Goal: Task Accomplishment & Management: Use online tool/utility

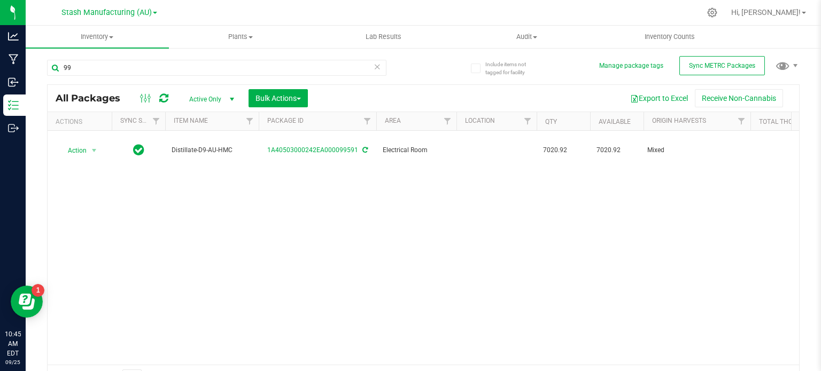
type input "9"
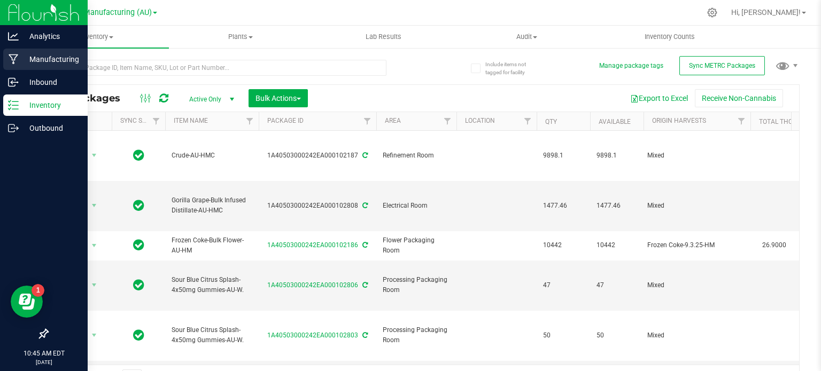
click at [10, 58] on icon at bounding box center [14, 59] width 10 height 11
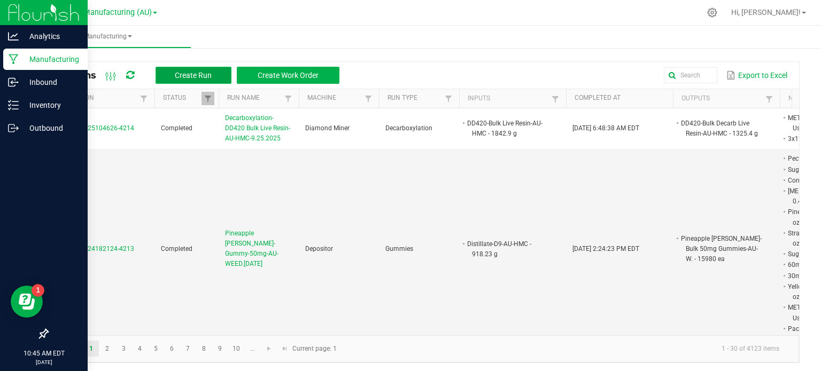
click at [189, 74] on span "Create Run" at bounding box center [193, 75] width 37 height 9
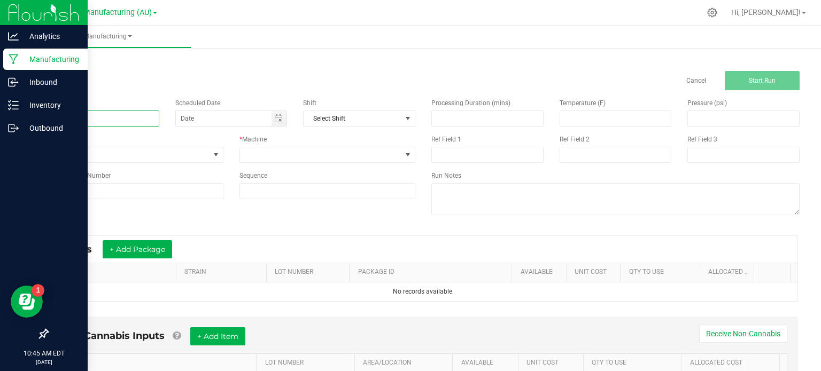
click at [126, 119] on input at bounding box center [103, 119] width 112 height 16
type input "Grape Pie-Bulk Infused Distillate-AU-HMC-9.25.2025"
click at [160, 151] on span "None" at bounding box center [129, 154] width 162 height 15
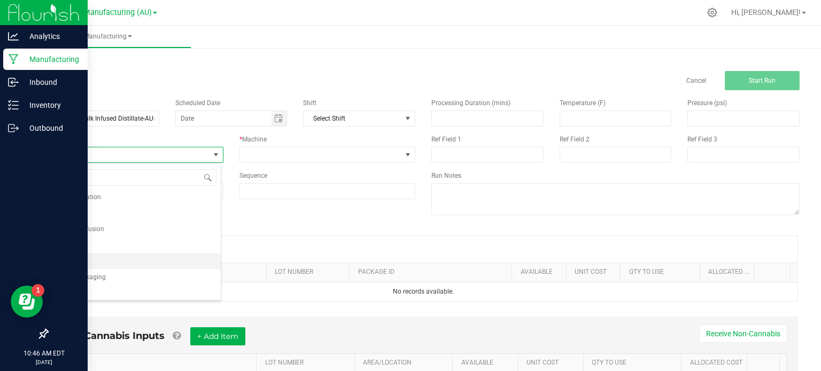
scroll to position [67, 0]
click at [169, 213] on li "Distillate Infusion" at bounding box center [134, 212] width 173 height 16
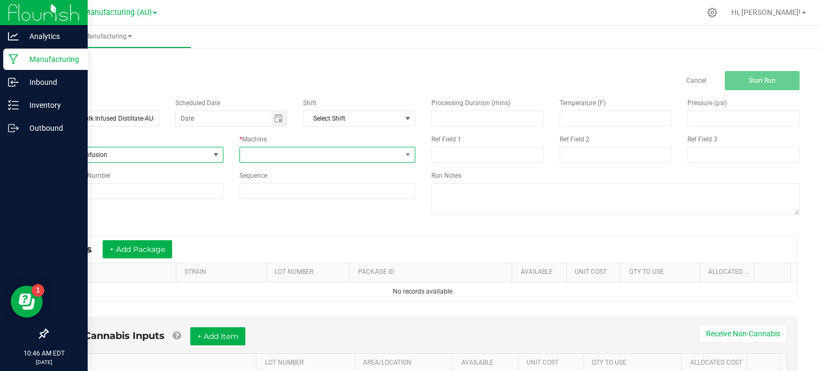
click at [280, 158] on span at bounding box center [321, 154] width 162 height 15
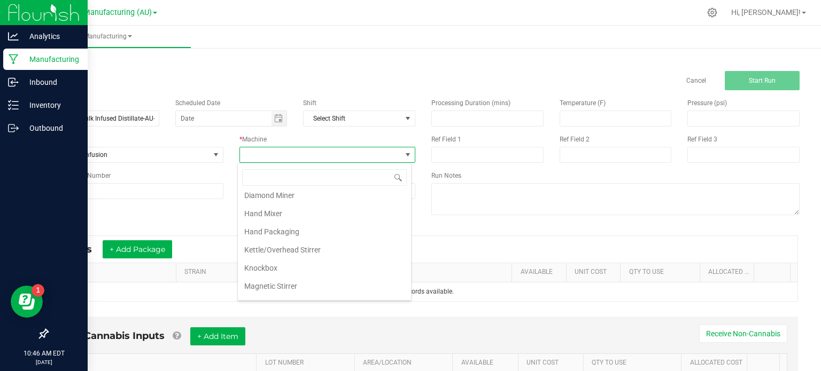
scroll to position [83, 0]
click at [363, 239] on li "Kettle/Overhead Stirrer" at bounding box center [324, 244] width 173 height 18
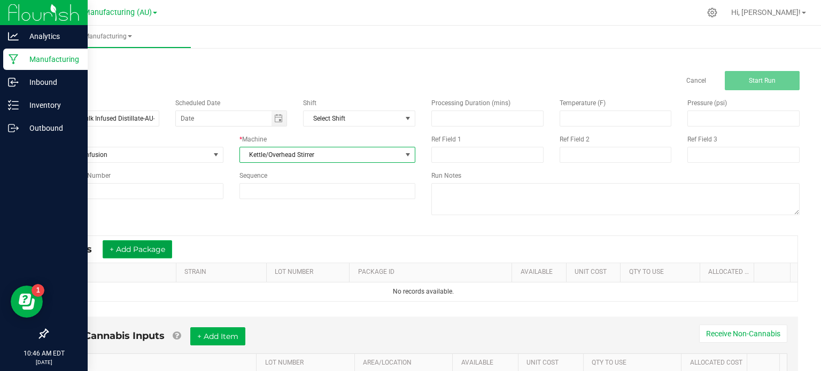
click at [136, 248] on button "+ Add Package" at bounding box center [137, 249] width 69 height 18
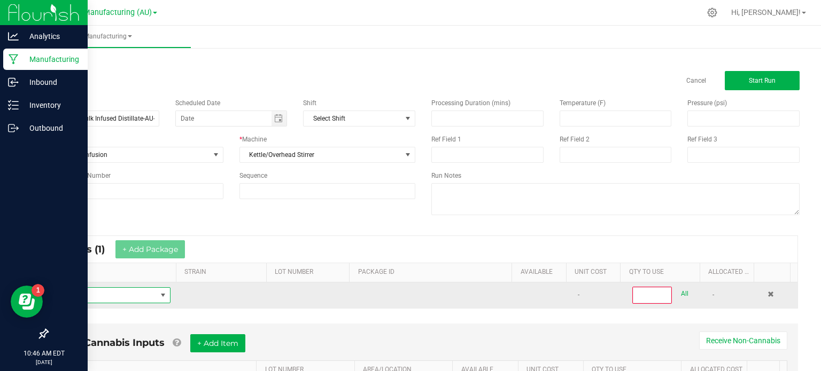
click at [127, 298] on span "NO DATA FOUND" at bounding box center [106, 295] width 100 height 15
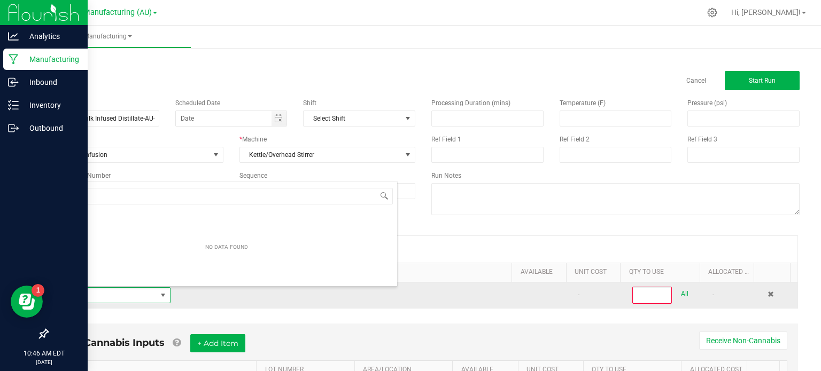
scroll to position [15, 111]
type input "d9"
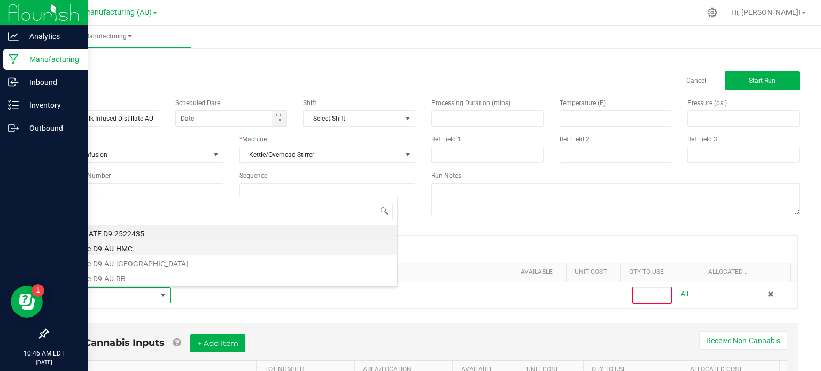
click at [152, 247] on li "Distillate-D9-AU-HMC" at bounding box center [226, 247] width 341 height 15
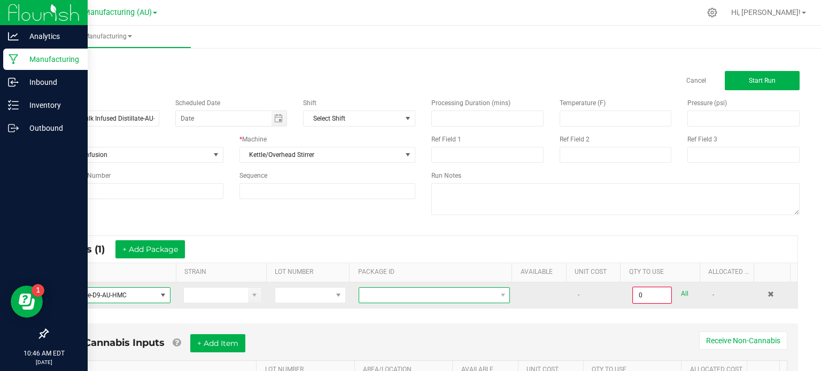
click at [391, 297] on span at bounding box center [427, 295] width 137 height 15
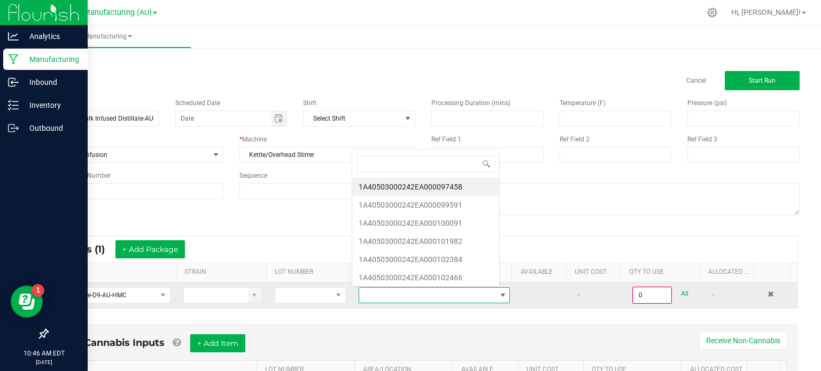
scroll to position [15, 145]
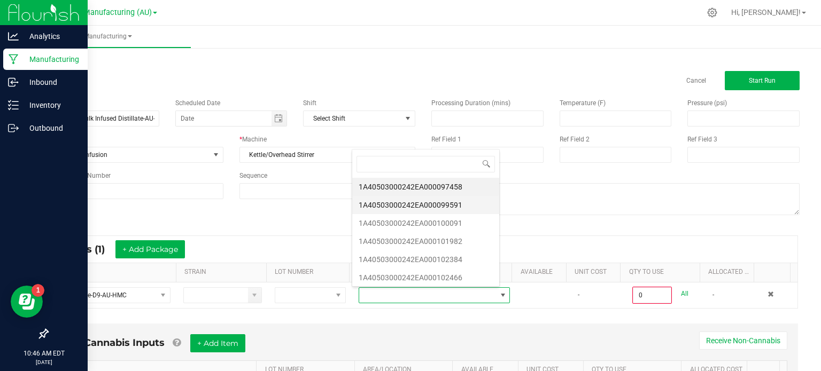
click at [448, 202] on li "1A40503000242EA000099591" at bounding box center [425, 205] width 147 height 18
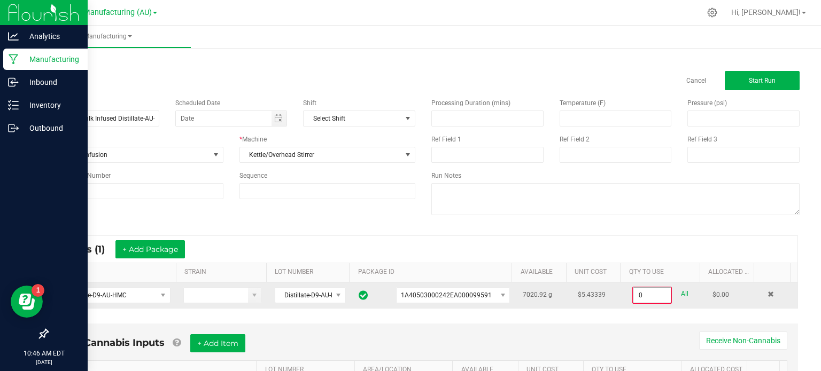
drag, startPoint x: 645, startPoint y: 302, endPoint x: 636, endPoint y: 301, distance: 9.7
click at [636, 301] on input "0" at bounding box center [651, 295] width 37 height 15
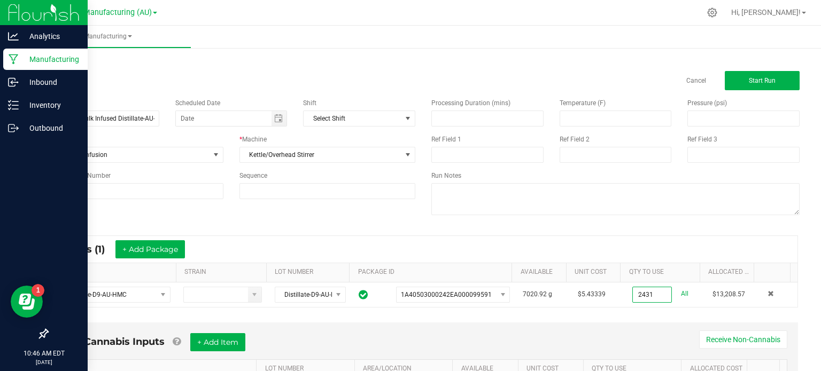
type input "2431.0000 g"
click at [659, 317] on div "Non-Cannabis Inputs + Add Item Receive Non-Cannabis ITEM LOT NUMBER AREA/LOCATI…" at bounding box center [423, 373] width 768 height 112
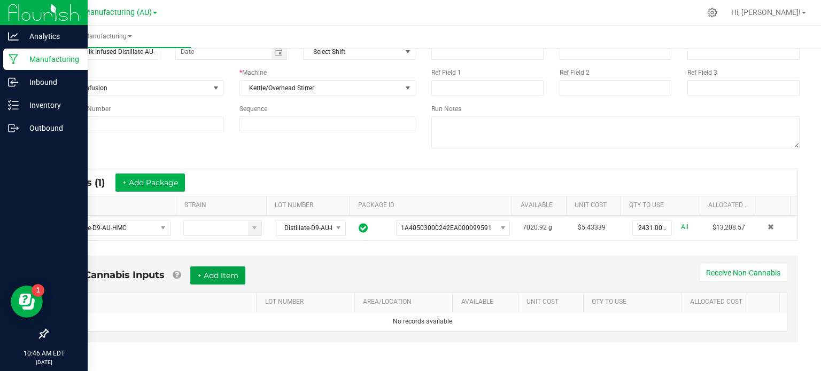
click at [220, 280] on button "+ Add Item" at bounding box center [217, 276] width 55 height 18
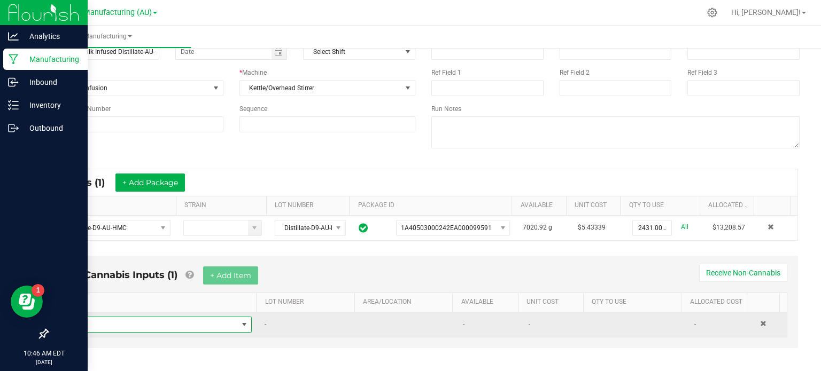
click at [196, 318] on span "NO DATA FOUND" at bounding box center [152, 324] width 171 height 15
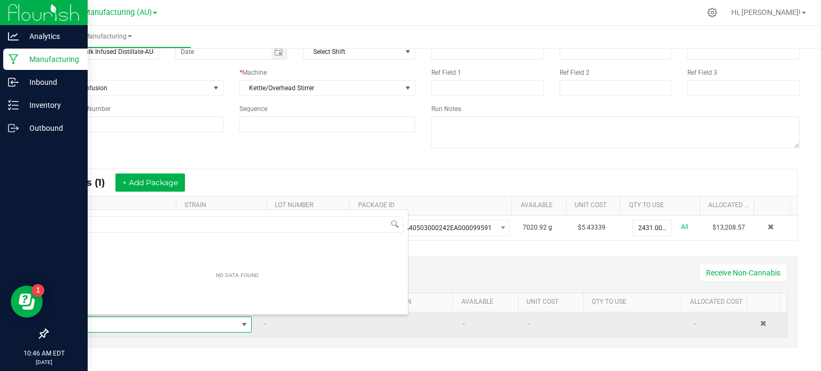
scroll to position [15, 178]
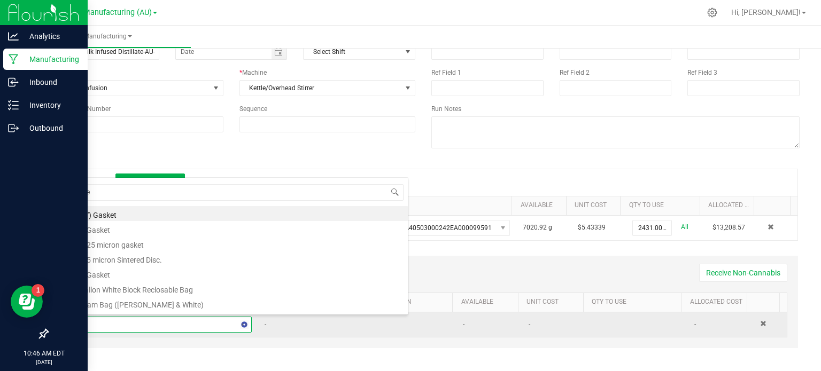
type input "met"
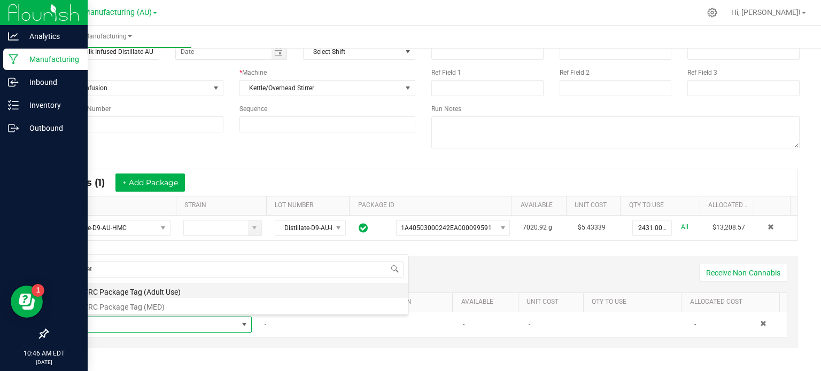
click at [200, 294] on li "METRC Package Tag (Adult Use)" at bounding box center [237, 290] width 341 height 15
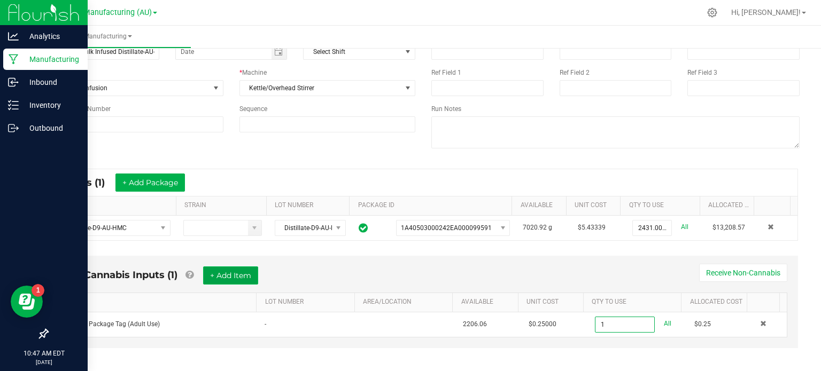
type input "1 ea"
click at [231, 280] on button "+ Add Item" at bounding box center [230, 276] width 55 height 18
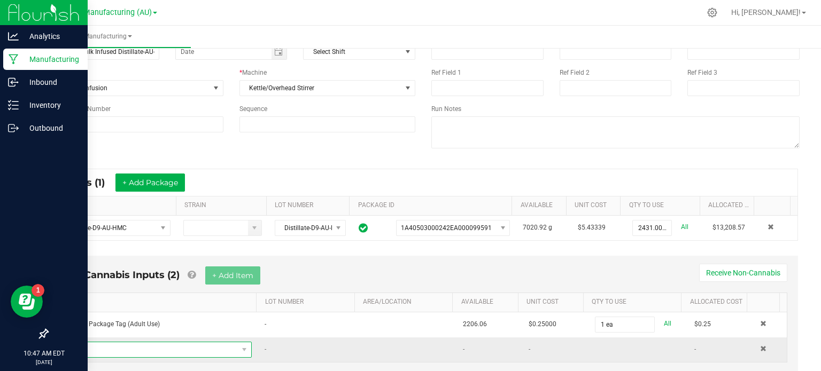
click at [211, 353] on span "NO DATA FOUND" at bounding box center [152, 349] width 171 height 15
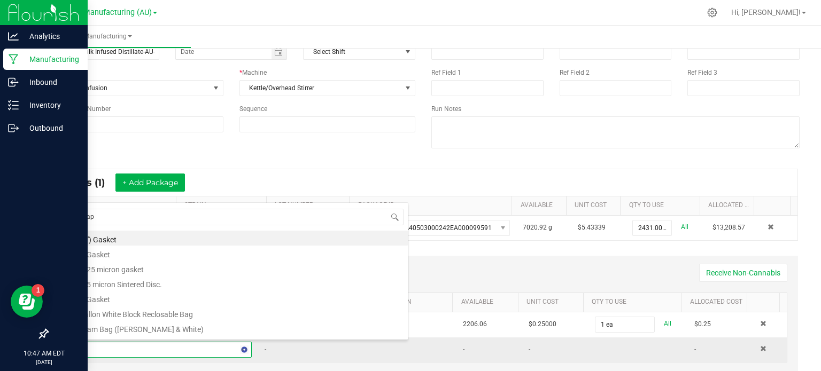
type input "grape"
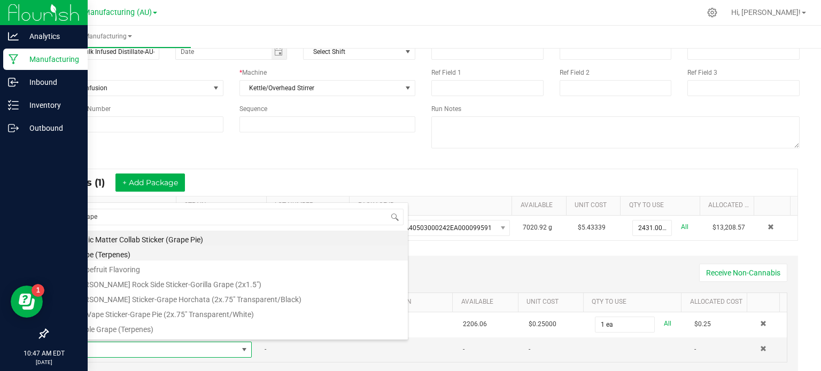
click at [212, 258] on li "Grape (Terpenes)" at bounding box center [237, 253] width 341 height 15
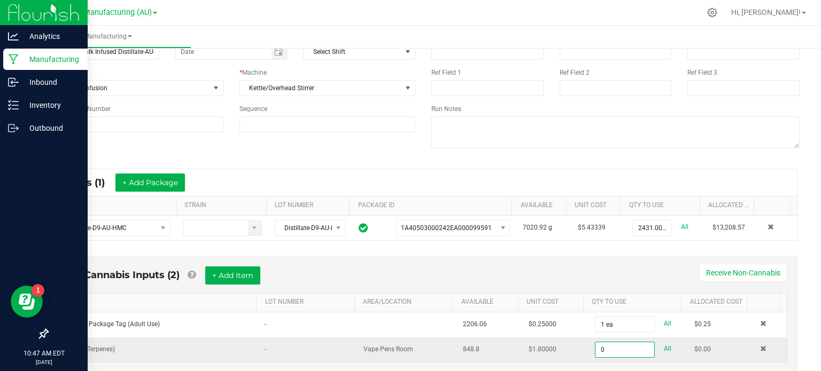
click at [622, 346] on input "0" at bounding box center [624, 349] width 59 height 15
type input "0"
type input "169.0000 ml"
click at [247, 273] on button "+ Add Item" at bounding box center [232, 276] width 55 height 18
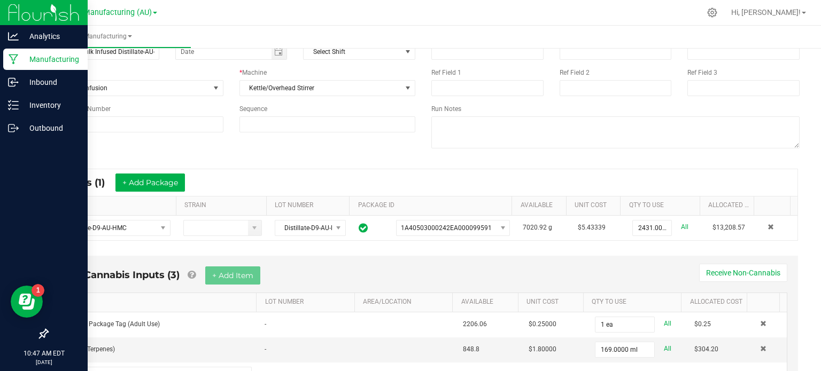
scroll to position [122, 0]
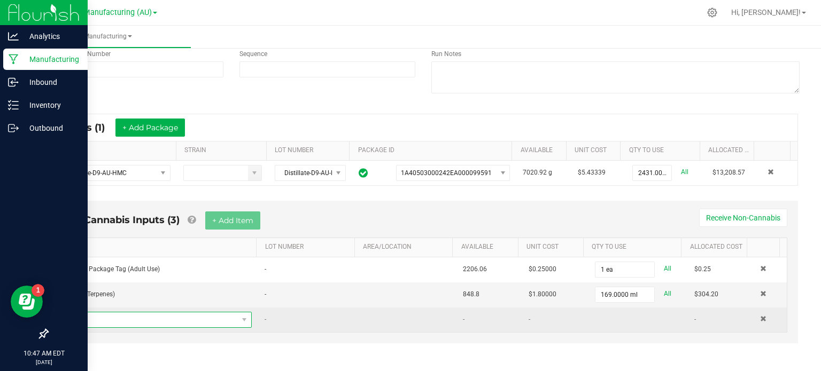
click at [186, 316] on span "NO DATA FOUND" at bounding box center [152, 320] width 171 height 15
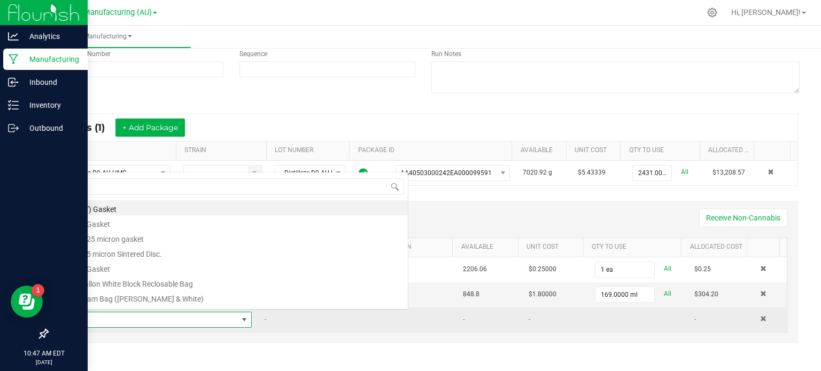
scroll to position [15, 178]
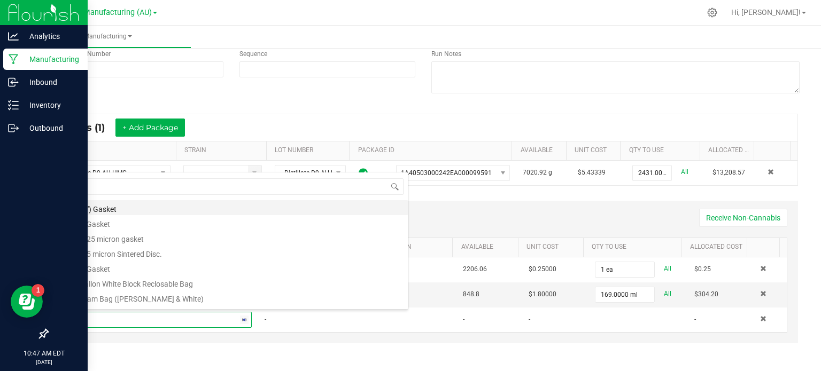
type input "3x1"
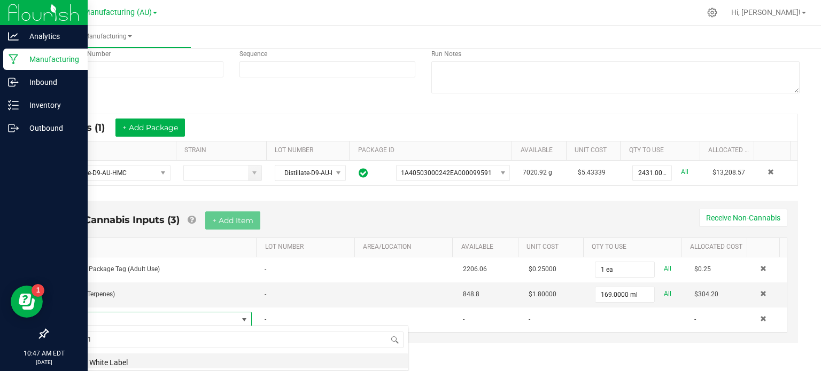
click at [160, 365] on li "3x1" White Label" at bounding box center [237, 361] width 341 height 15
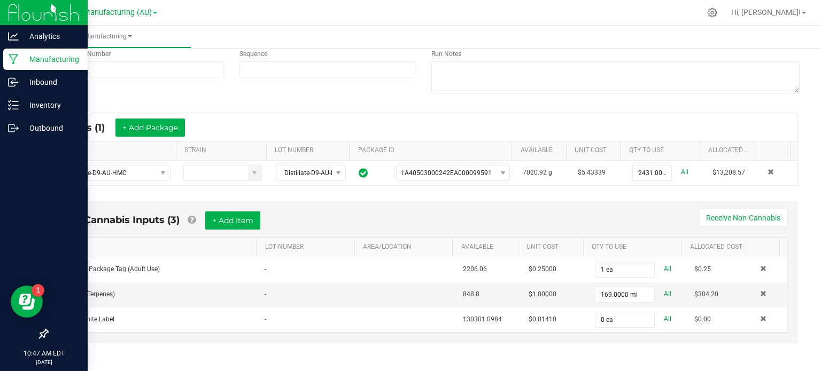
click at [614, 364] on div "< All Runs Cancel Start Run Name Grape Pie-Bulk Infused Distillate-AU-HMC-9.25.…" at bounding box center [423, 149] width 795 height 451
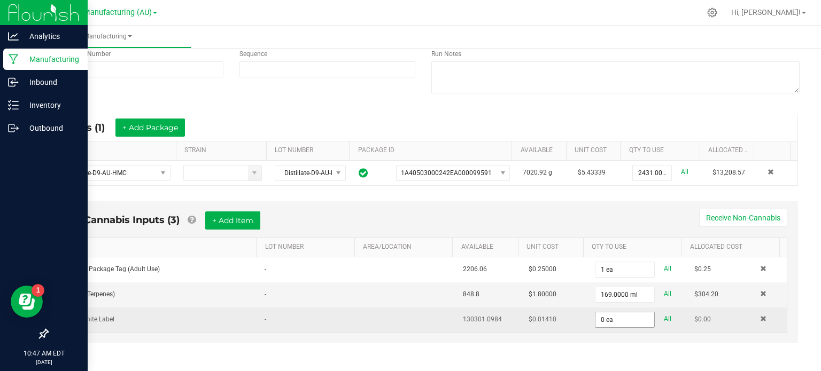
type input "0"
click at [607, 316] on input "0" at bounding box center [624, 320] width 59 height 15
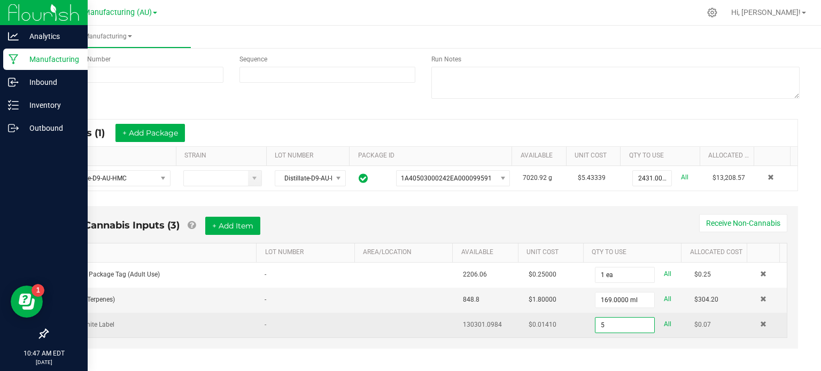
scroll to position [122, 0]
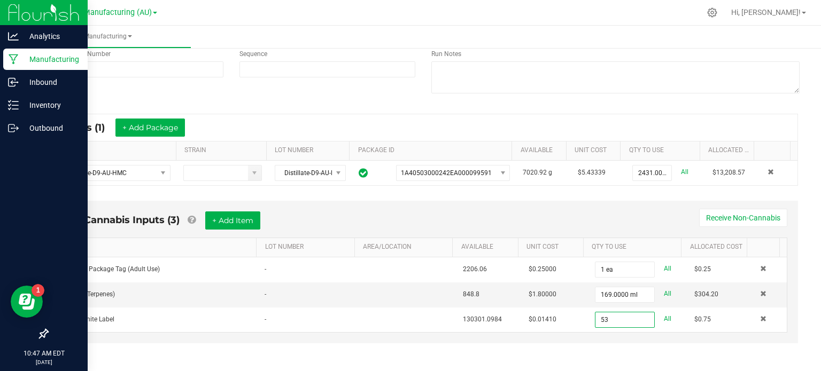
type input "53 ea"
click at [807, 189] on div "< All Runs Cancel Start Run Name Grape Pie-Bulk Infused Distillate-AU-HMC-9.25.…" at bounding box center [423, 149] width 795 height 451
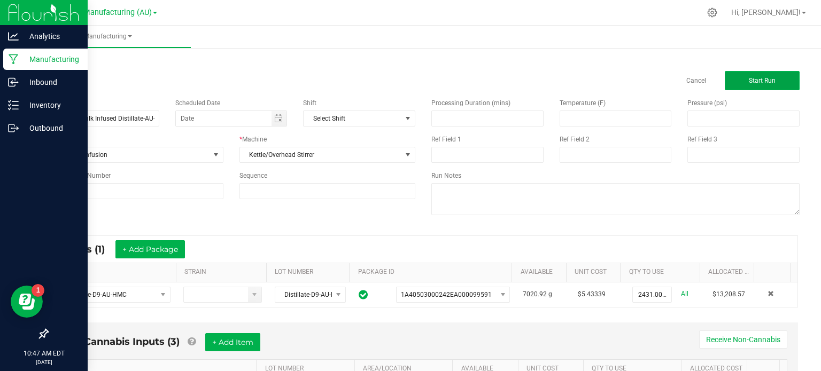
click at [762, 87] on button "Start Run" at bounding box center [761, 80] width 75 height 19
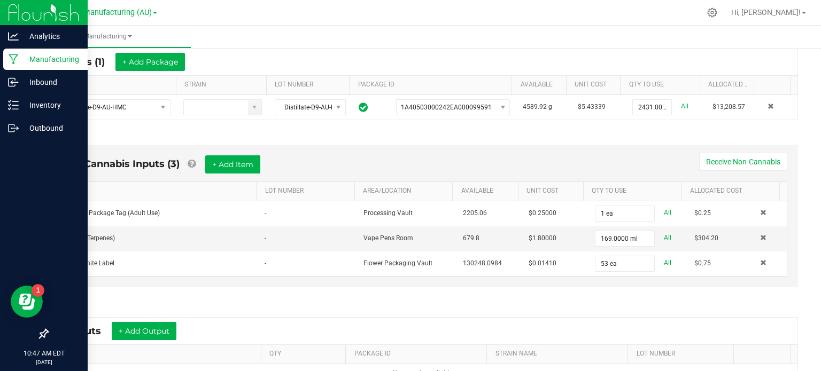
scroll to position [325, 0]
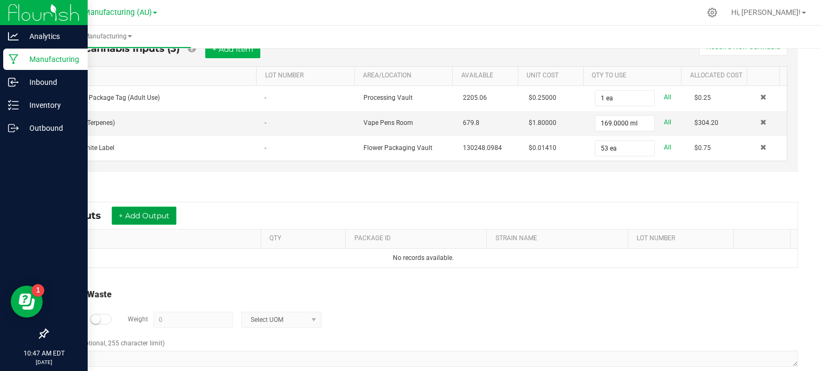
click at [167, 208] on button "+ Add Output" at bounding box center [144, 216] width 65 height 18
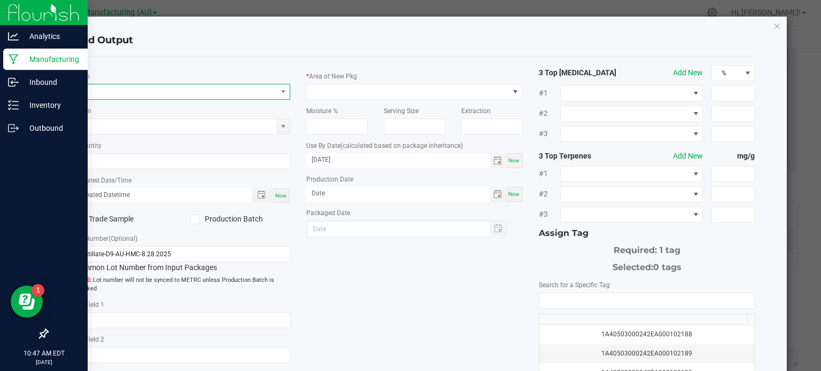
click at [158, 92] on span "NO DATA FOUND" at bounding box center [176, 91] width 202 height 15
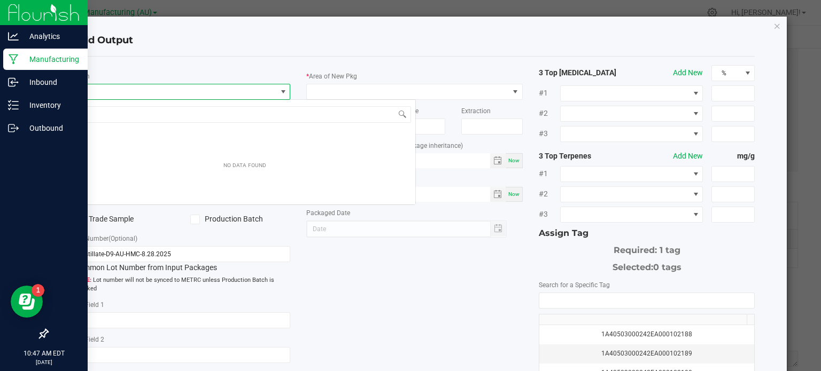
scroll to position [15, 214]
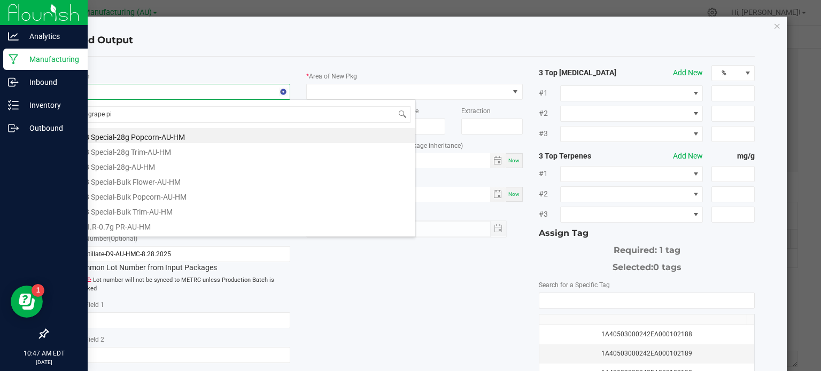
type input "grape pie"
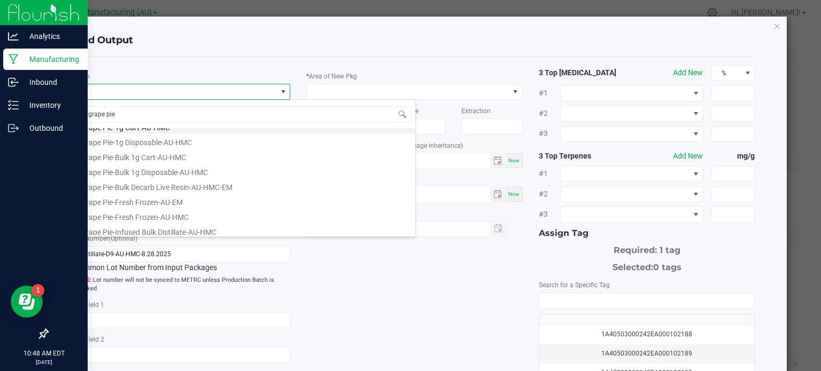
scroll to position [13, 0]
click at [339, 229] on li "Grape Pie-Infused Bulk Distillate-AU-HMC" at bounding box center [244, 227] width 341 height 15
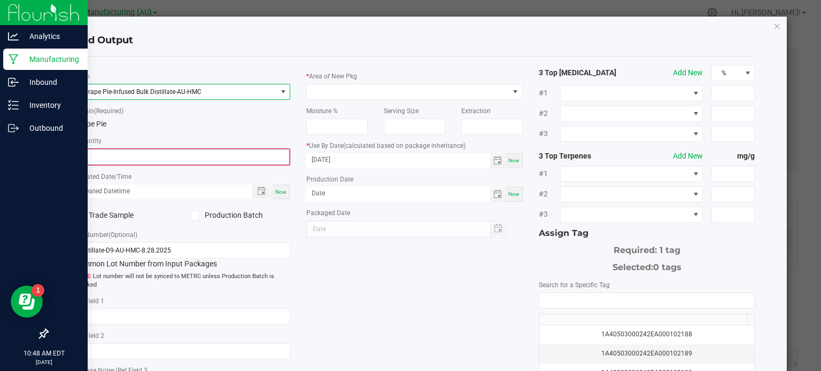
click at [205, 158] on input "0" at bounding box center [182, 157] width 214 height 15
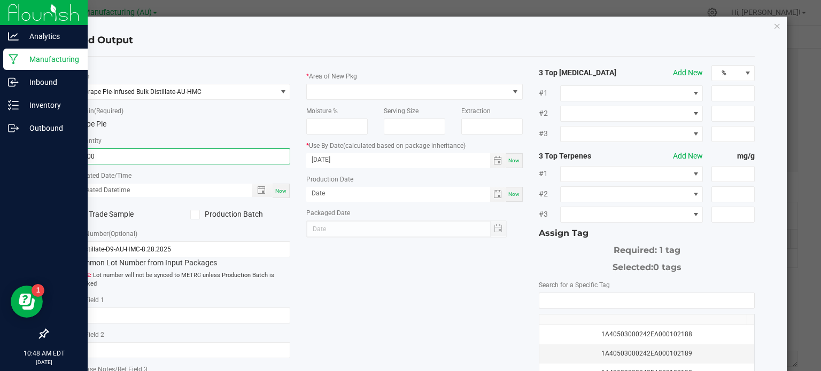
type input "2600.0000 g"
click at [279, 186] on div "Now" at bounding box center [280, 191] width 17 height 14
type input "[DATE] 10:48 AM"
type input "[DATE]"
click at [198, 213] on label "Production Batch" at bounding box center [240, 214] width 100 height 11
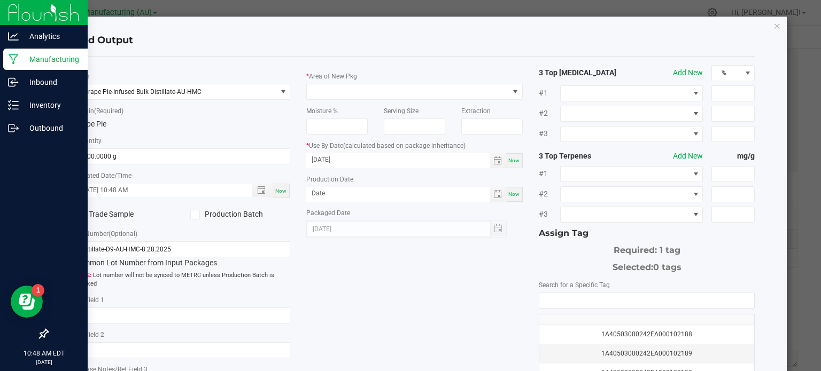
click at [0, 0] on input "Production Batch" at bounding box center [0, 0] width 0 height 0
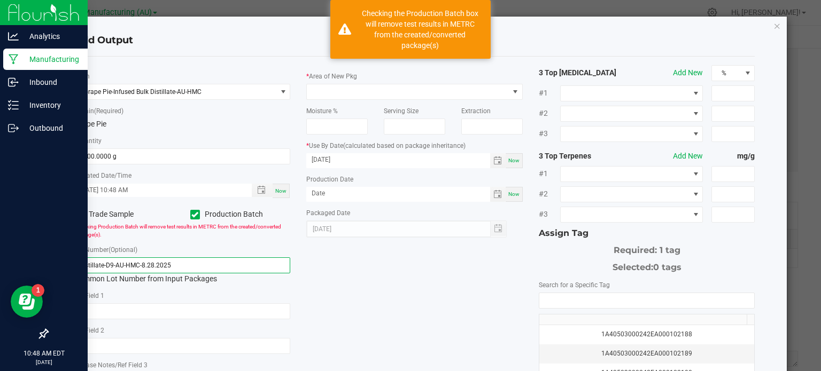
click at [184, 261] on input "Distillate-D9-AU-HMC-8.28.2025" at bounding box center [182, 266] width 216 height 16
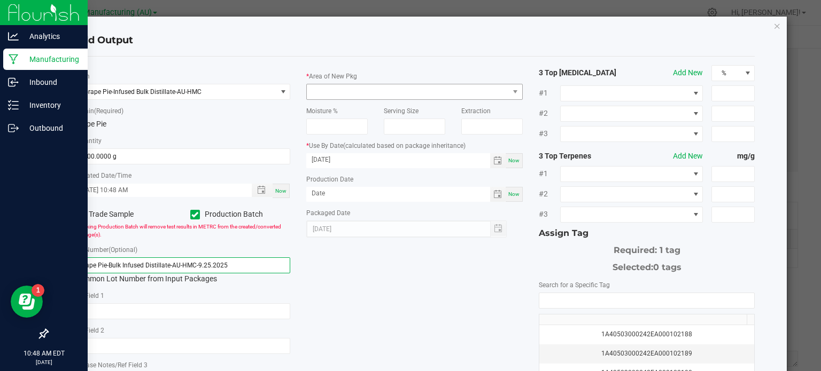
type input "Grape Pie-Bulk Infused Distillate-AU-HMC-9.25.2025"
click at [459, 97] on span at bounding box center [408, 91] width 202 height 15
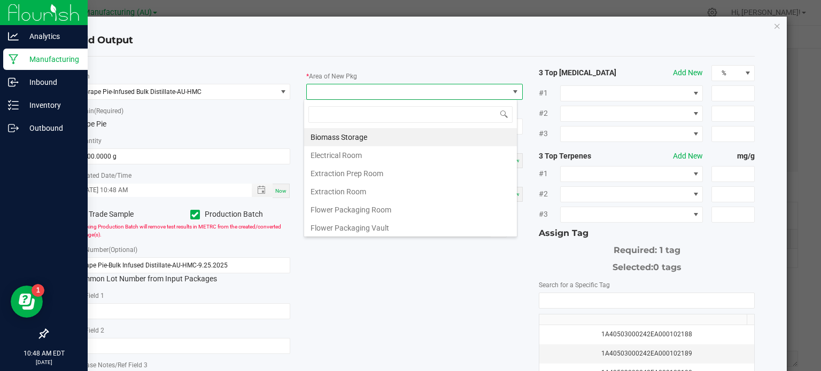
scroll to position [0, 0]
click at [459, 166] on li "Extraction Prep Room" at bounding box center [410, 174] width 213 height 18
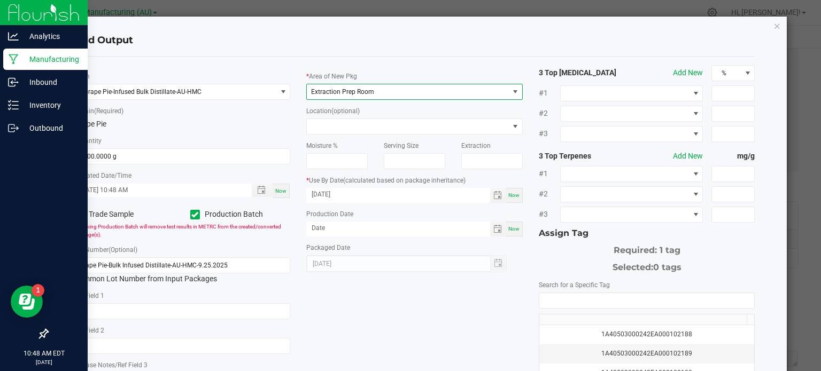
click at [446, 299] on div "* Item Grape Pie-Infused Bulk Distillate-AU-HMC * Strain (Required) Grape Pie *…" at bounding box center [414, 256] width 697 height 383
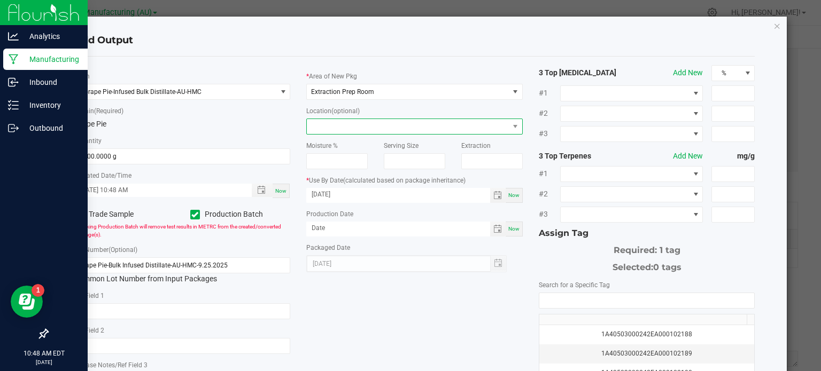
click at [509, 124] on span at bounding box center [515, 126] width 13 height 15
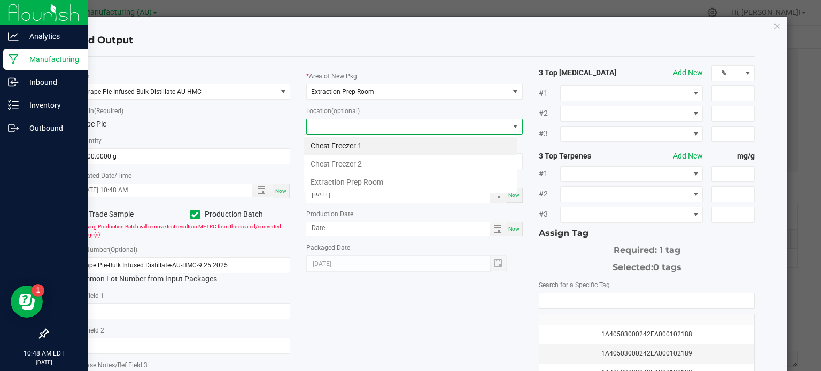
scroll to position [15, 214]
click at [477, 175] on li "Extraction Prep Room" at bounding box center [410, 182] width 213 height 18
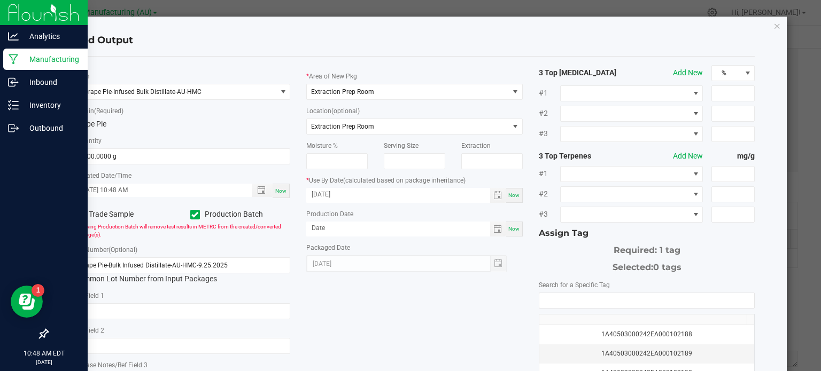
click at [458, 347] on div "* Item Grape Pie-Infused Bulk Distillate-AU-HMC * Strain (Required) Grape Pie *…" at bounding box center [414, 256] width 697 height 383
click at [511, 232] on span "Now" at bounding box center [513, 229] width 11 height 6
type input "[DATE]"
click at [498, 190] on span "Toggle calendar" at bounding box center [497, 195] width 15 height 15
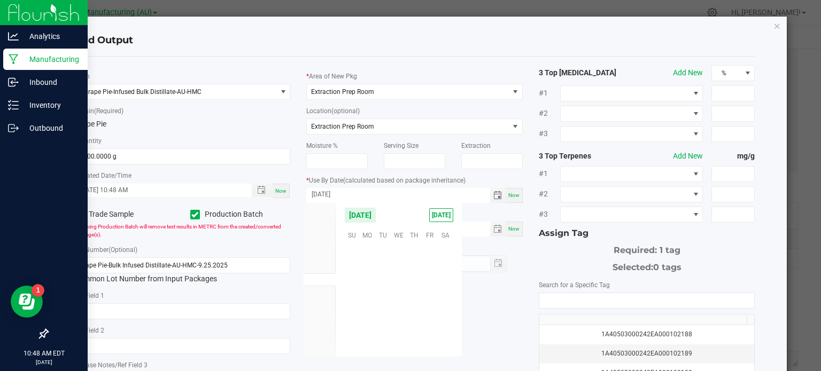
scroll to position [175941, 0]
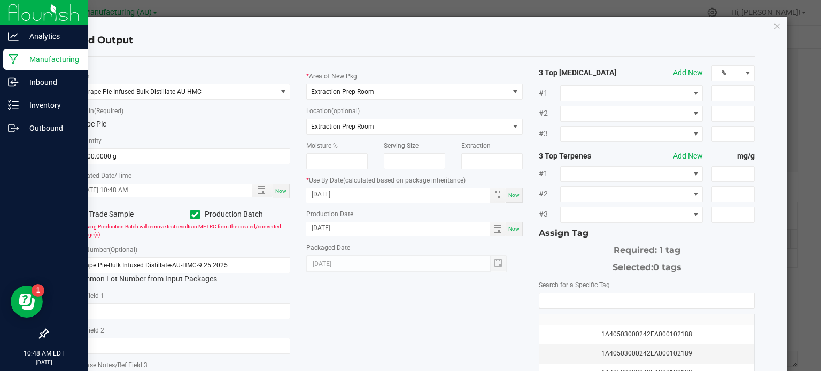
click at [508, 194] on span "Now" at bounding box center [513, 195] width 11 height 6
click at [354, 190] on input "[DATE]" at bounding box center [398, 194] width 184 height 13
type input "[DATE]"
click at [622, 297] on input "NO DATA FOUND" at bounding box center [646, 300] width 215 height 15
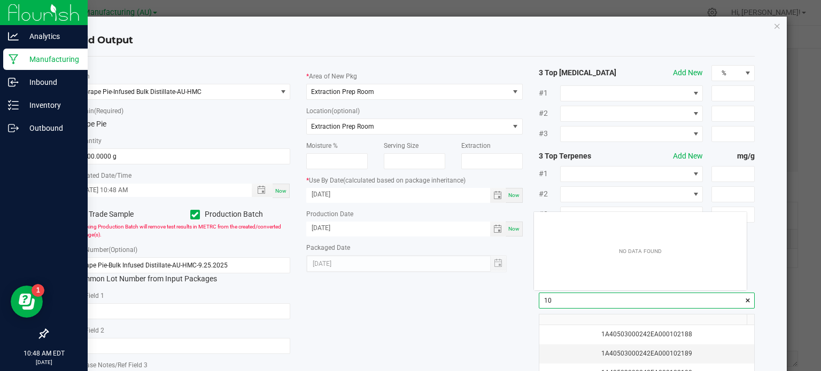
scroll to position [15, 213]
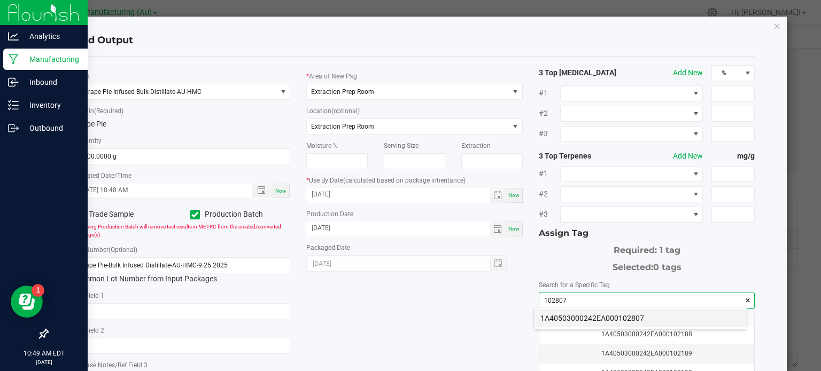
click at [634, 317] on li "1A40503000242EA000102807" at bounding box center [640, 318] width 213 height 18
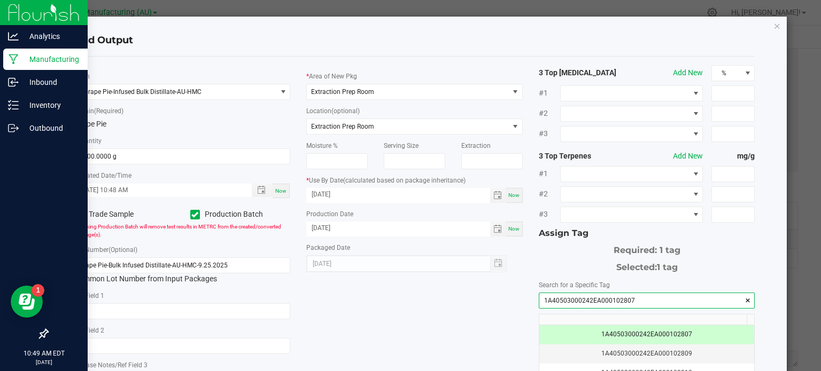
type input "1A40503000242EA000102807"
click at [455, 305] on div "* Item Grape Pie-Infused Bulk Distillate-AU-HMC * Strain (Required) Grape Pie *…" at bounding box center [414, 256] width 697 height 383
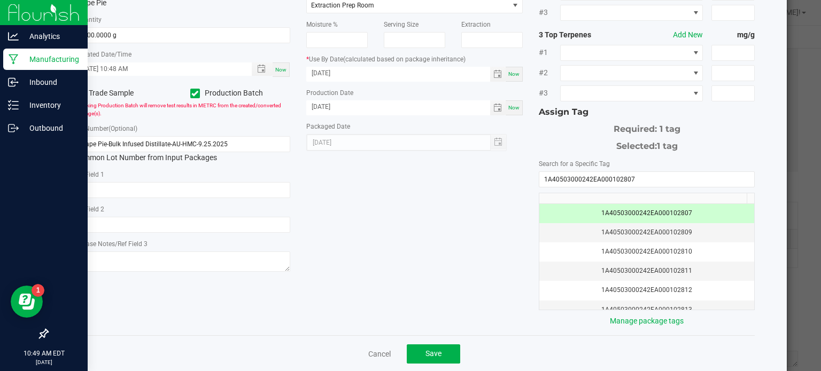
scroll to position [137, 0]
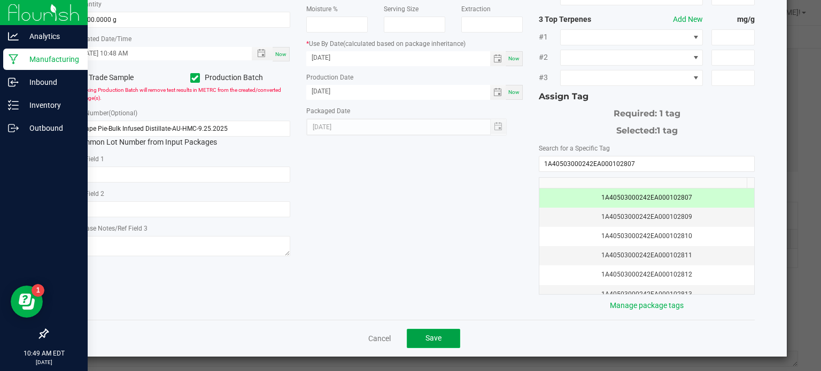
click at [438, 334] on button "Save" at bounding box center [433, 338] width 53 height 19
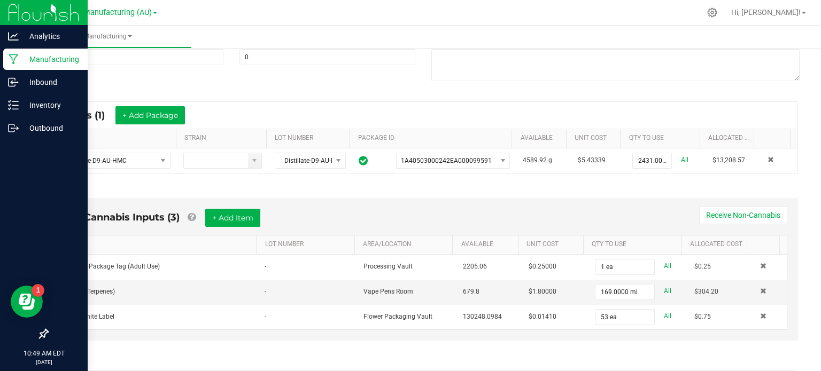
scroll to position [154, 0]
click at [794, 138] on div "* Inputs (1) + Add Package ITEM STRAIN LOT NUMBER PACKAGE ID AVAILABLE Unit Cos…" at bounding box center [423, 138] width 768 height 91
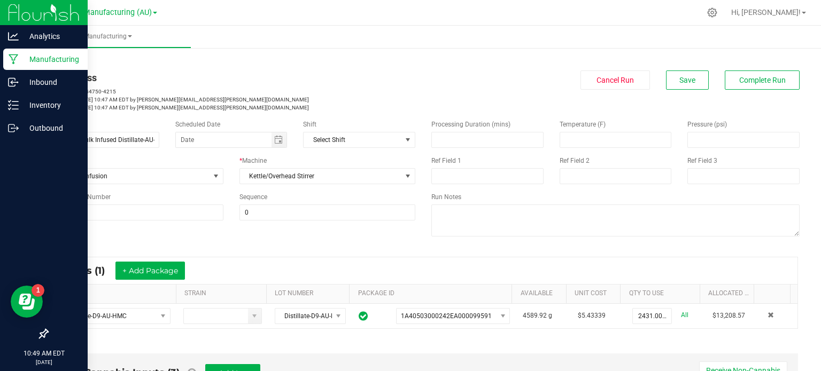
scroll to position [0, 0]
click at [764, 81] on span "Complete Run" at bounding box center [762, 80] width 46 height 9
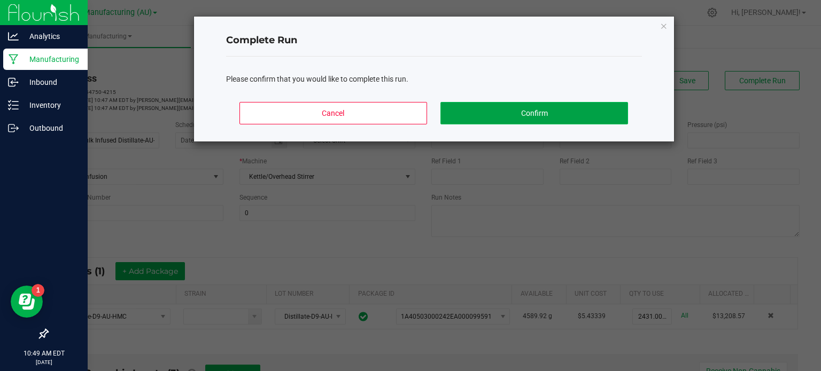
click at [549, 113] on button "Confirm" at bounding box center [533, 113] width 187 height 22
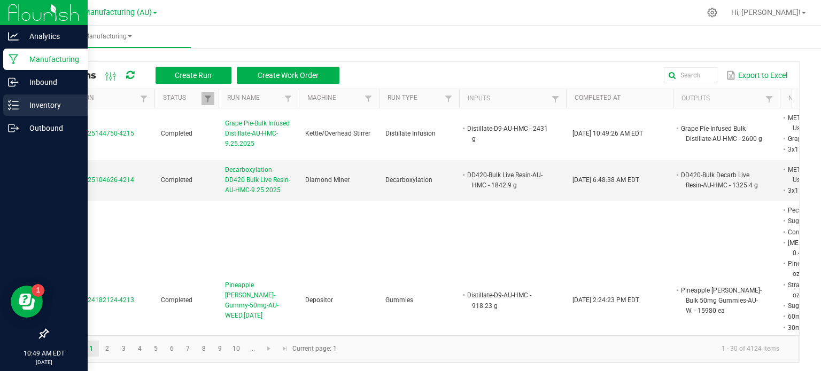
click at [41, 100] on p "Inventory" at bounding box center [51, 105] width 64 height 13
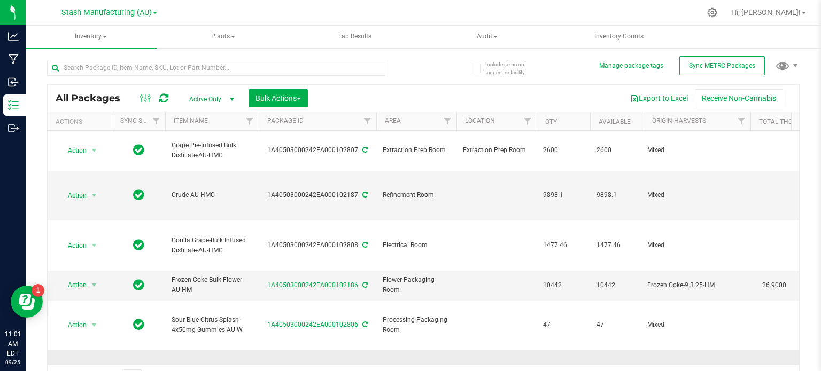
click at [423, 365] on span "Processing Packaging Room" at bounding box center [416, 375] width 67 height 20
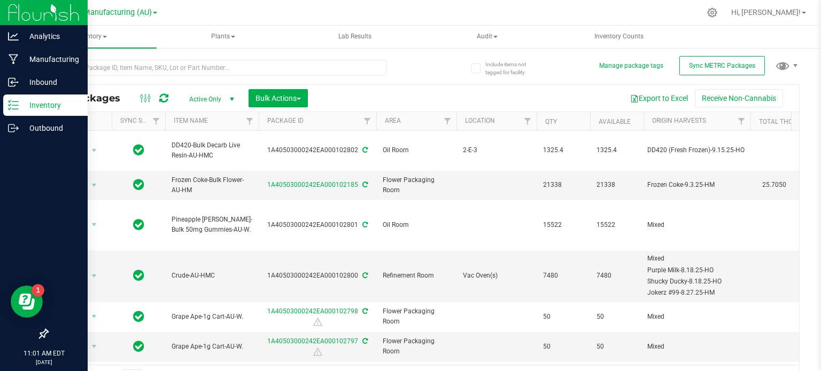
drag, startPoint x: 0, startPoint y: 339, endPoint x: 0, endPoint y: 346, distance: 6.4
click at [0, 346] on nav "Analytics Manufacturing Inbound Inventory Outbound 11:01 AM EDT 09/25/2025 09/25" at bounding box center [44, 185] width 88 height 371
click at [56, 63] on p "Manufacturing" at bounding box center [51, 59] width 64 height 13
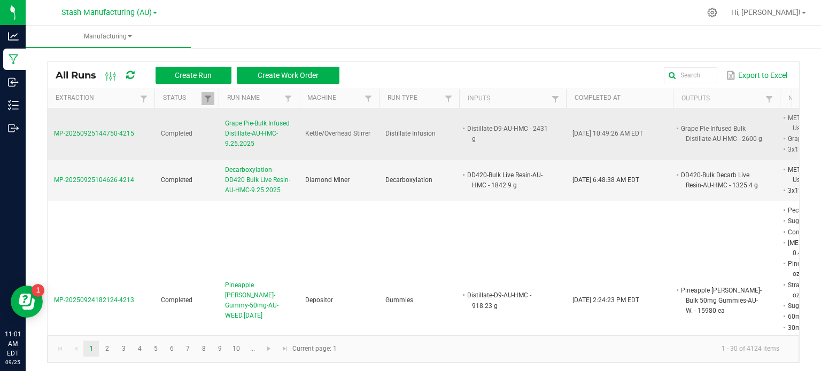
click at [258, 124] on span "Grape Pie-Bulk Infused Distillate-AU-HMC-9.25.2025" at bounding box center [258, 134] width 67 height 31
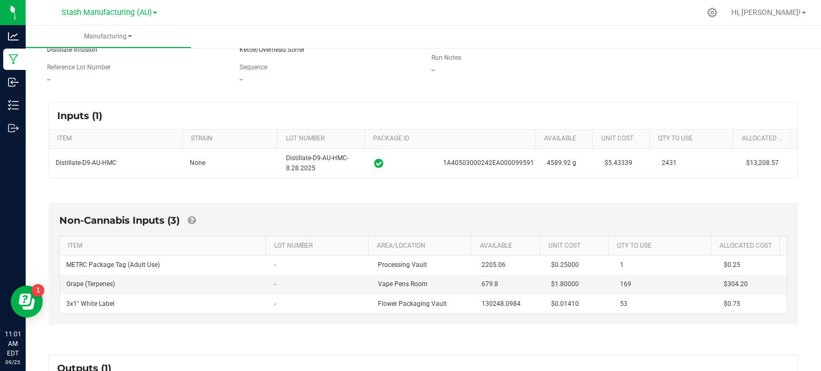
scroll to position [129, 0]
